Goal: Entertainment & Leisure: Browse casually

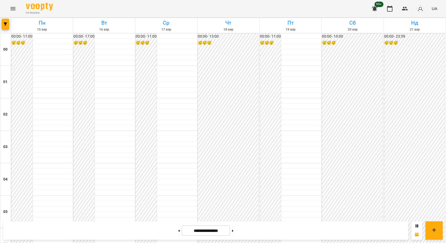
scroll to position [593, 0]
click at [10, 10] on icon "Menu" at bounding box center [13, 8] width 6 height 6
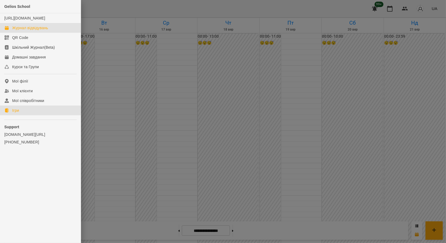
click at [30, 112] on link "Ігри" at bounding box center [40, 110] width 81 height 10
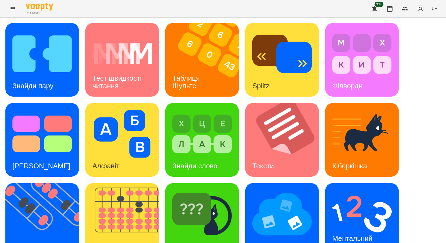
scroll to position [99, 0]
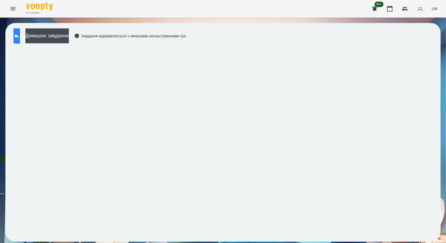
click at [20, 34] on icon at bounding box center [17, 36] width 6 height 6
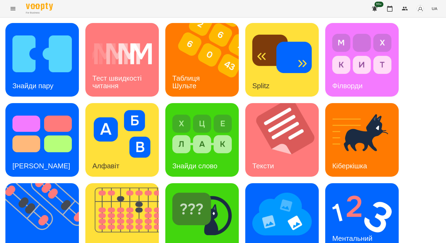
scroll to position [99, 0]
click at [296, 190] on img at bounding box center [281, 214] width 59 height 48
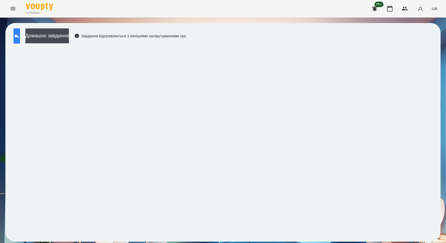
click at [20, 31] on button at bounding box center [17, 35] width 6 height 15
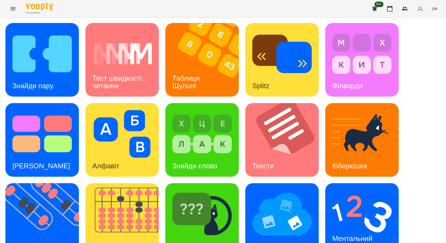
scroll to position [99, 0]
click at [338, 234] on h3 "Ментальний рахунок" at bounding box center [353, 241] width 42 height 15
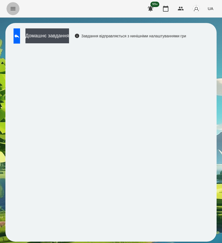
click at [11, 10] on icon "Menu" at bounding box center [13, 8] width 5 height 3
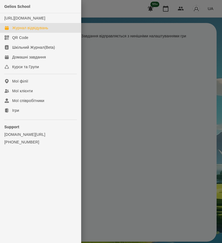
click at [21, 31] on div "Журнал відвідувань" at bounding box center [30, 27] width 36 height 5
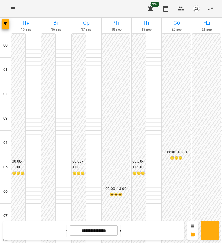
scroll to position [278, 0]
click at [25, 11] on div "For Business 99+ UA" at bounding box center [111, 8] width 222 height 17
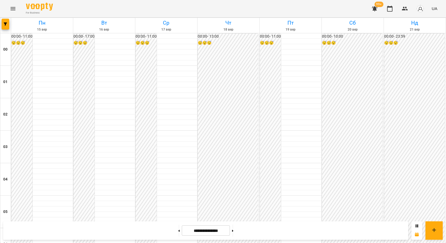
click at [11, 7] on icon "Menu" at bounding box center [13, 8] width 5 height 3
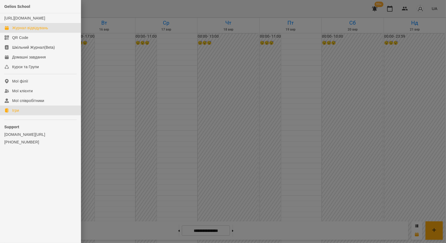
click at [12, 113] on div "Ігри" at bounding box center [15, 110] width 7 height 5
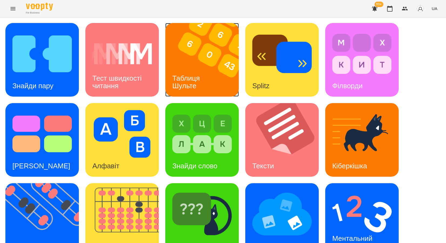
click at [175, 63] on img at bounding box center [205, 60] width 80 height 74
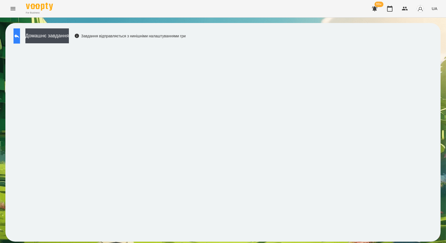
click at [18, 35] on button at bounding box center [17, 35] width 6 height 15
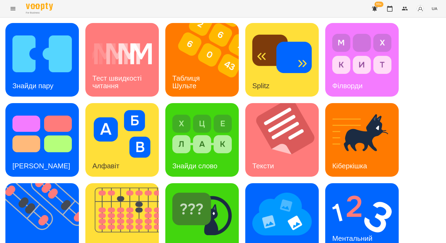
scroll to position [99, 0]
click at [46, 183] on img at bounding box center [45, 220] width 80 height 74
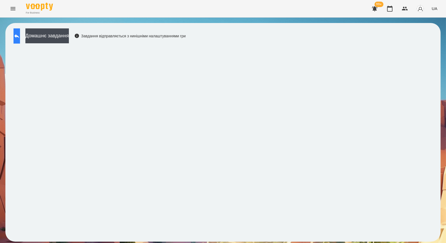
click at [18, 32] on button at bounding box center [17, 35] width 6 height 15
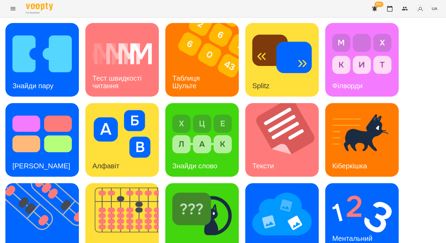
scroll to position [99, 0]
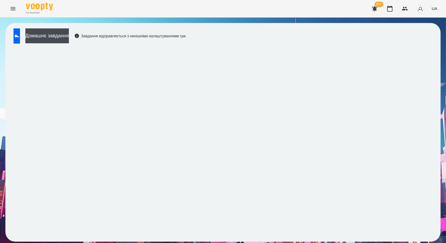
click at [18, 10] on button "Menu" at bounding box center [12, 8] width 13 height 13
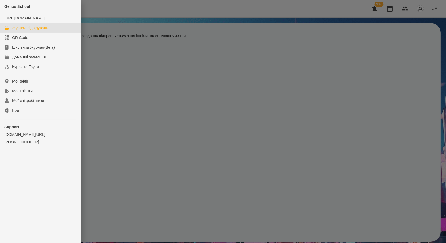
click at [21, 31] on div "Журнал відвідувань" at bounding box center [30, 27] width 36 height 5
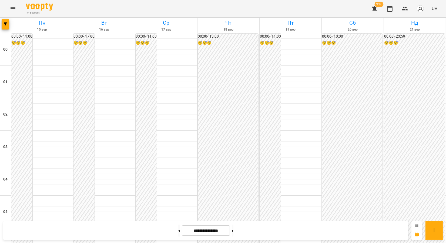
scroll to position [563, 0]
